Goal: Navigation & Orientation: Find specific page/section

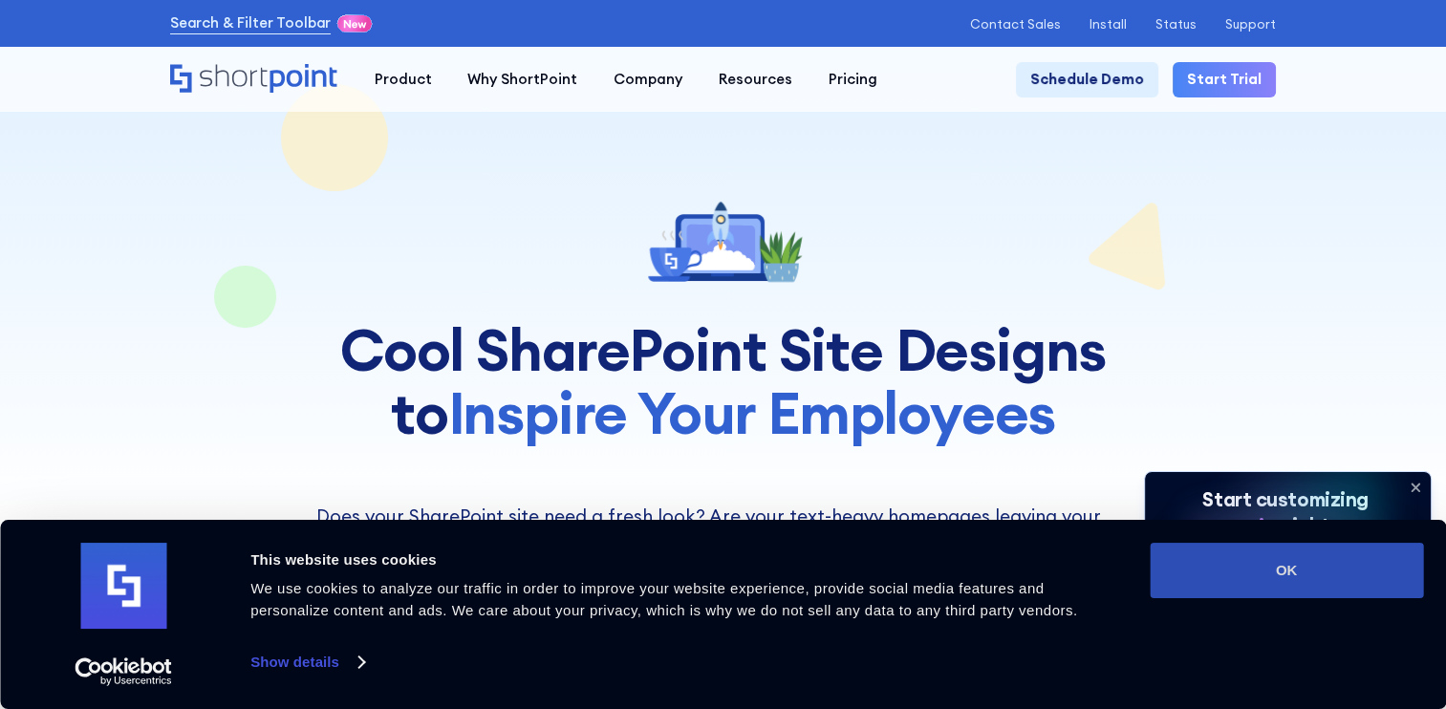
click at [1346, 560] on button "OK" at bounding box center [1286, 570] width 273 height 55
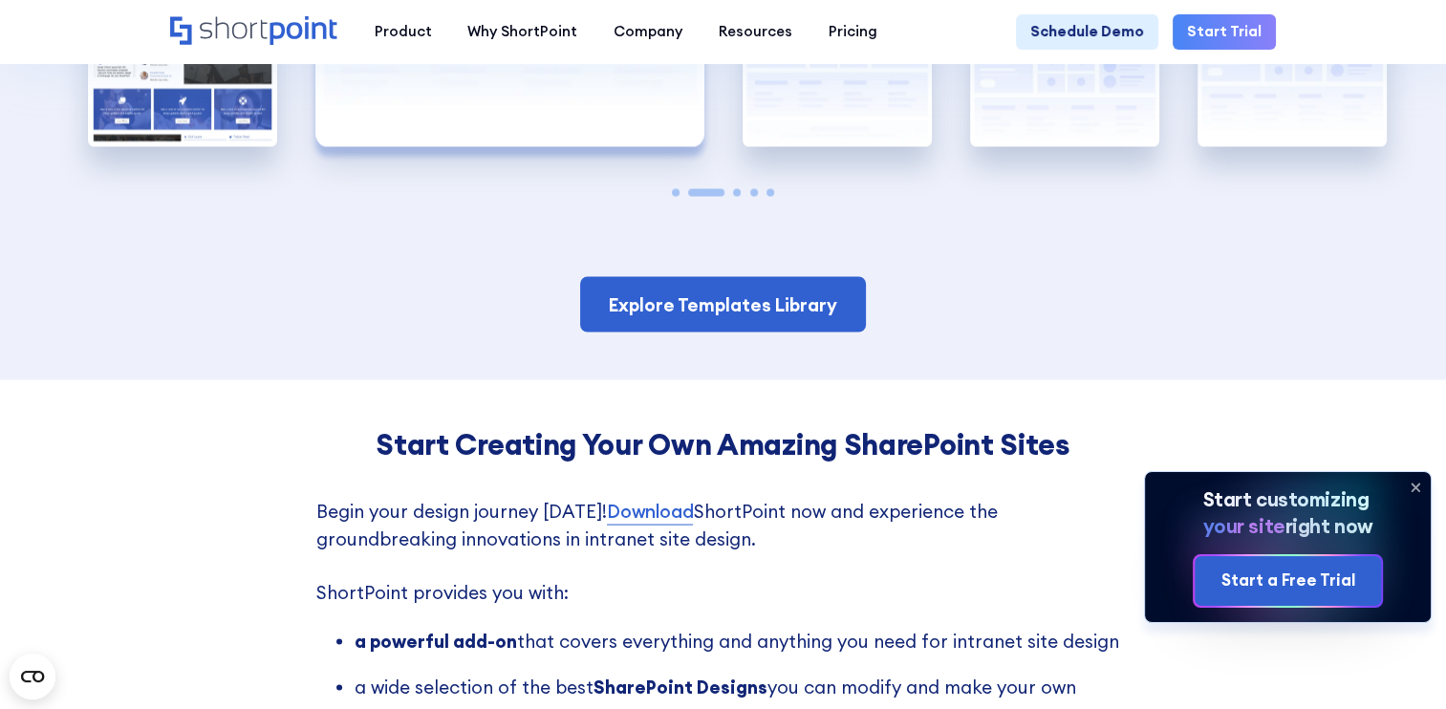
scroll to position [3775, 0]
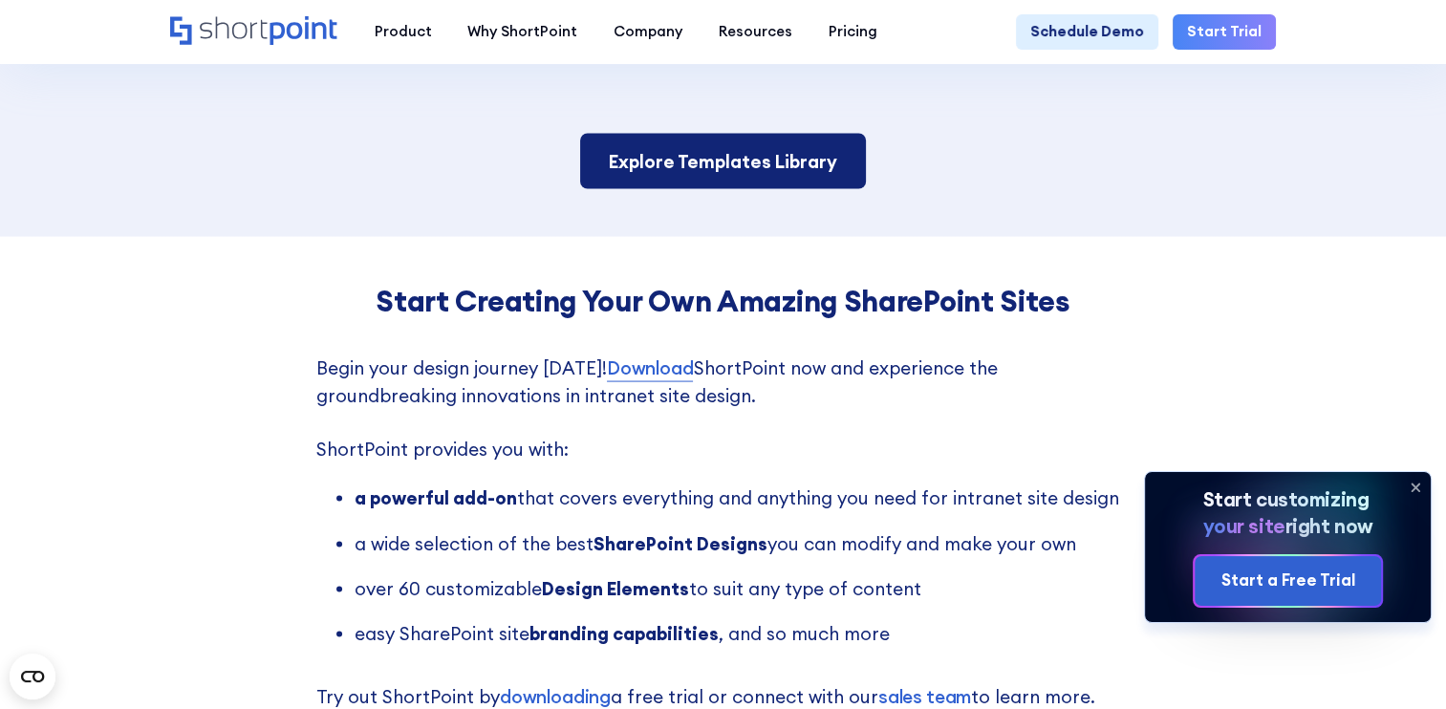
click at [811, 141] on link "Explore Templates Library" at bounding box center [723, 162] width 287 height 56
